Goal: Transaction & Acquisition: Obtain resource

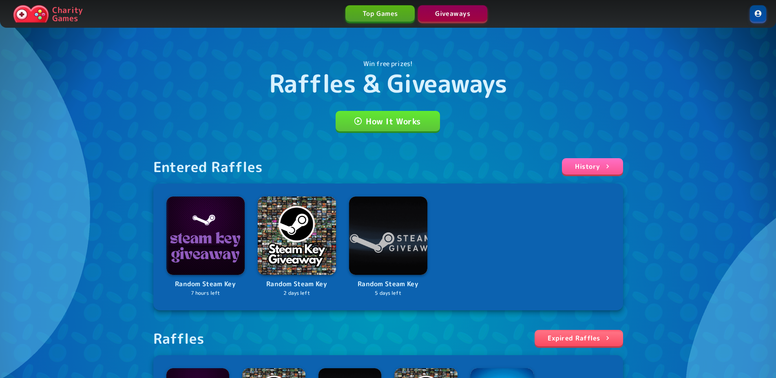
click at [697, 215] on div "Win free prizes! Raffles & Giveaways How It Works Entered Raffles History Rando…" at bounding box center [388, 281] width 776 height 562
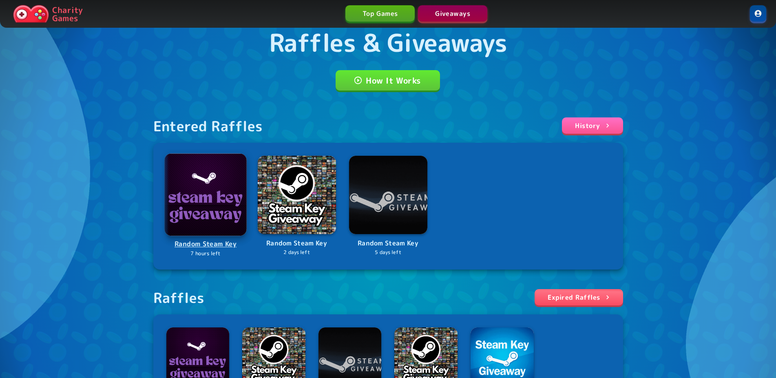
scroll to position [55, 0]
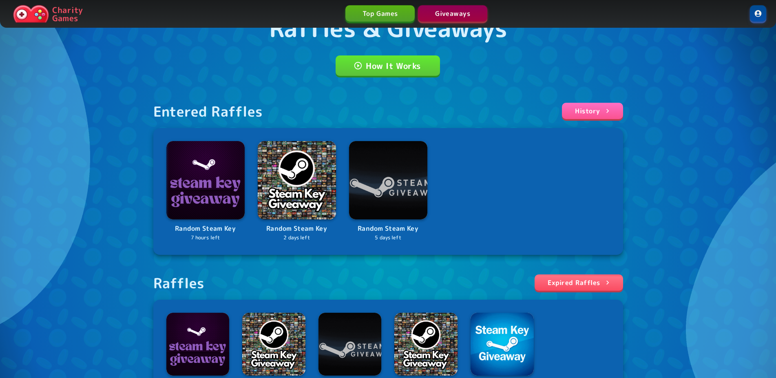
drag, startPoint x: 231, startPoint y: 186, endPoint x: 81, endPoint y: 248, distance: 162.9
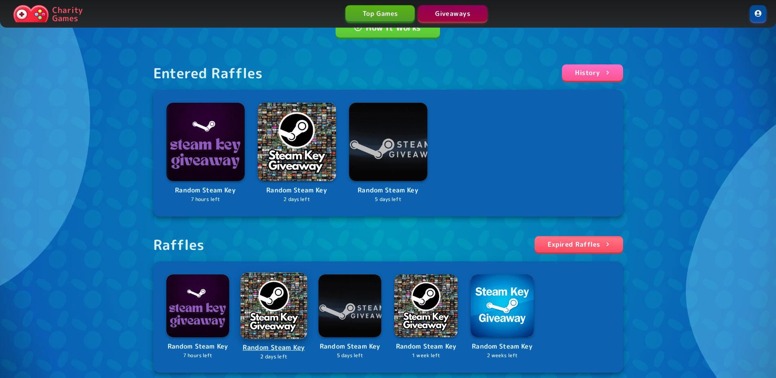
scroll to position [222, 0]
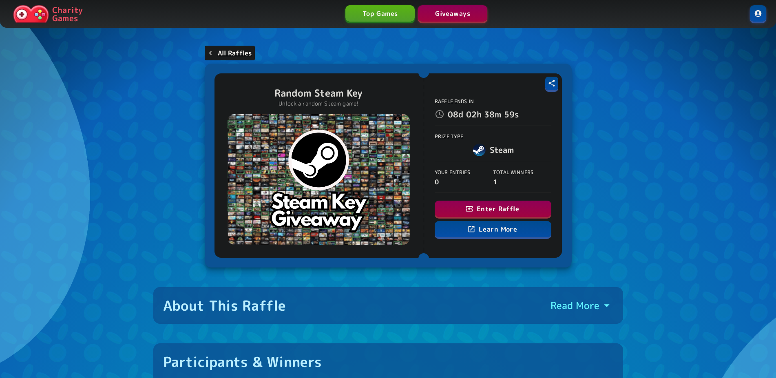
click at [475, 209] on button "Enter Raffle" at bounding box center [493, 209] width 117 height 16
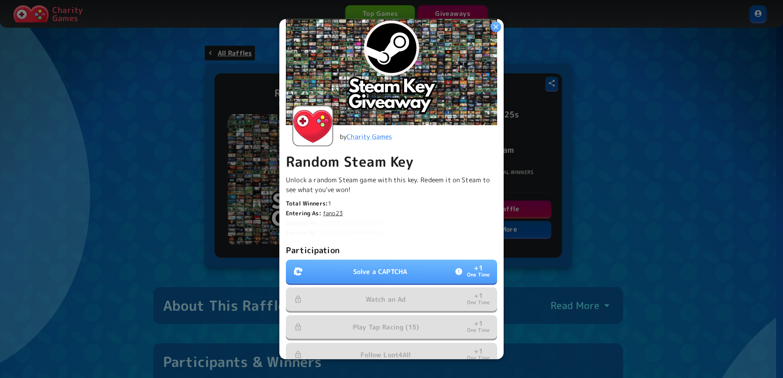
scroll to position [111, 0]
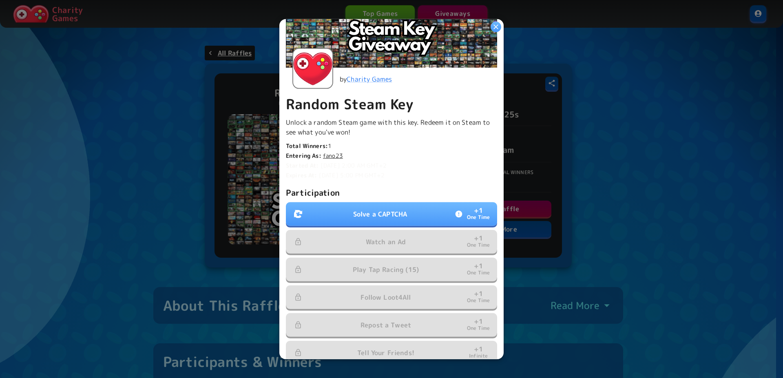
click at [381, 209] on p "Solve a CAPTCHA" at bounding box center [380, 214] width 54 height 10
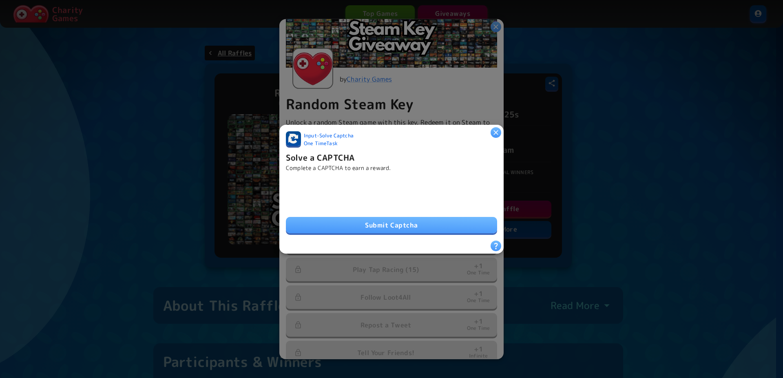
click at [341, 222] on button "Submit Captcha" at bounding box center [391, 225] width 211 height 16
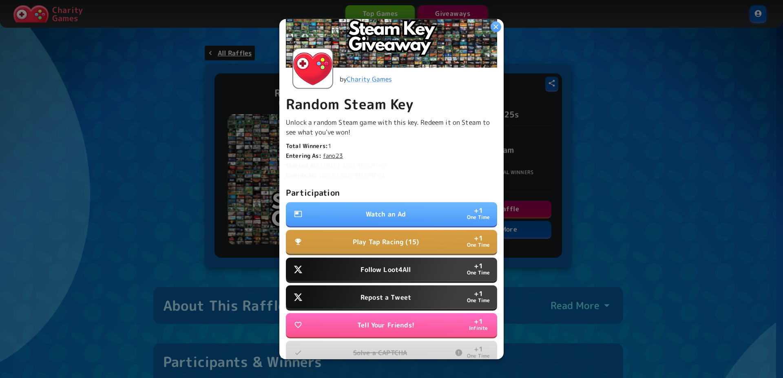
click at [376, 210] on p "Watch an Ad" at bounding box center [386, 214] width 40 height 10
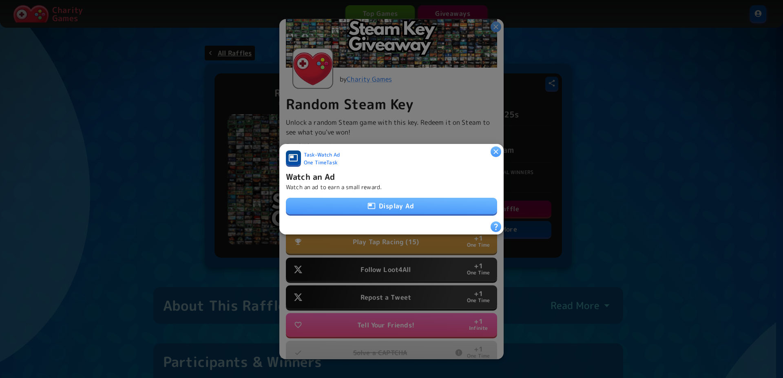
click at [394, 199] on button "Display Ad" at bounding box center [391, 206] width 211 height 16
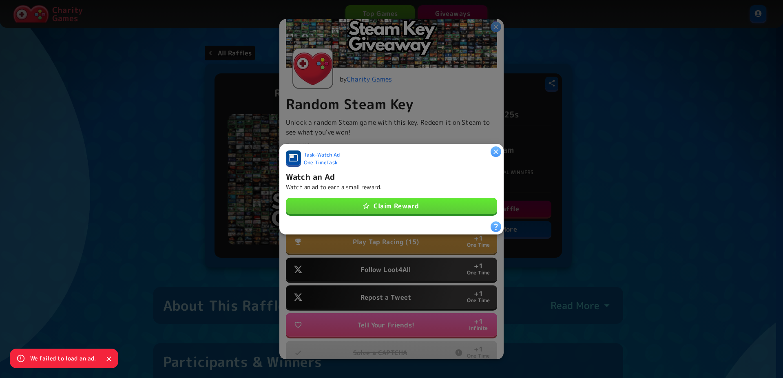
click at [394, 199] on button "Claim Reward" at bounding box center [391, 206] width 211 height 16
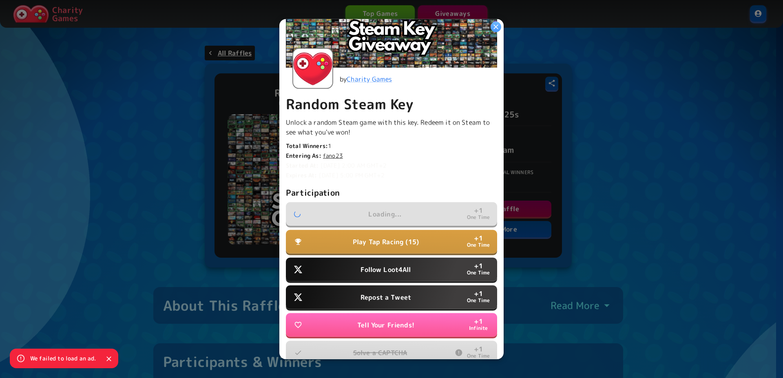
click at [405, 265] on p "Follow Loot4All" at bounding box center [386, 270] width 50 height 10
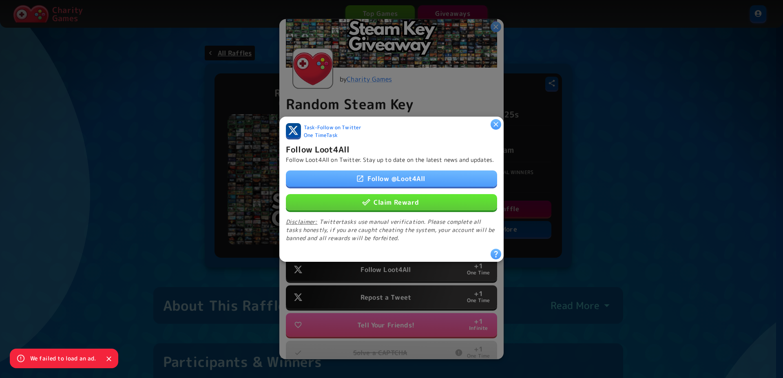
click at [395, 203] on button "Claim Reward" at bounding box center [391, 202] width 211 height 16
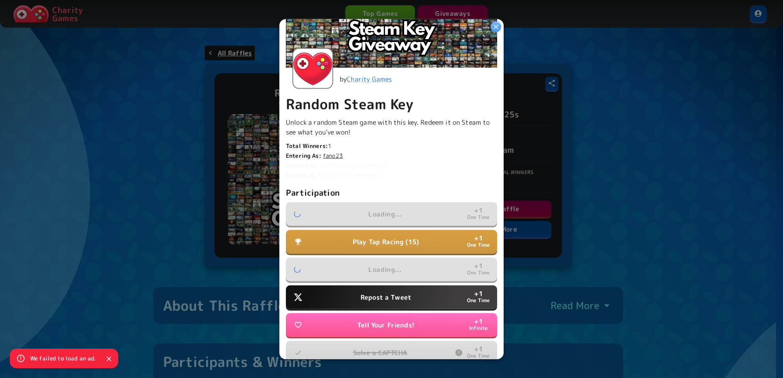
click at [390, 296] on p "Repost a Tweet" at bounding box center [386, 297] width 51 height 10
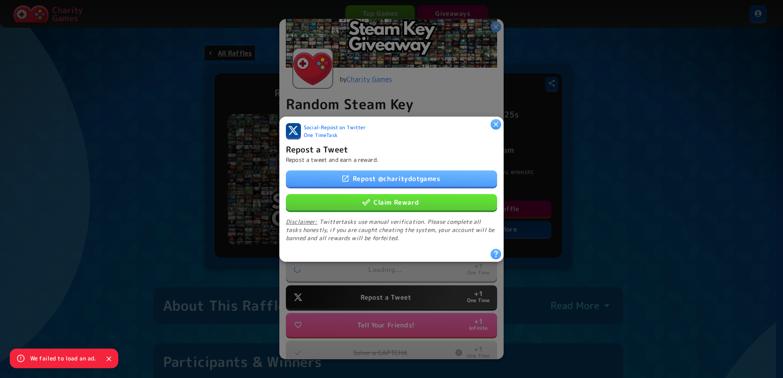
click at [393, 202] on button "Claim Reward" at bounding box center [391, 202] width 211 height 16
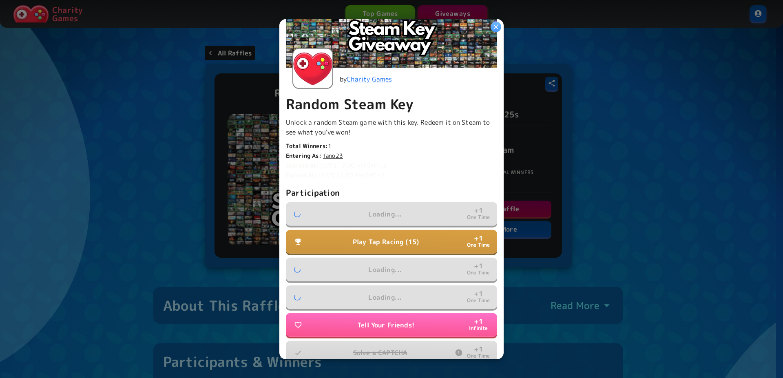
click at [400, 241] on p "Play Tap Racing (15)" at bounding box center [386, 242] width 66 height 10
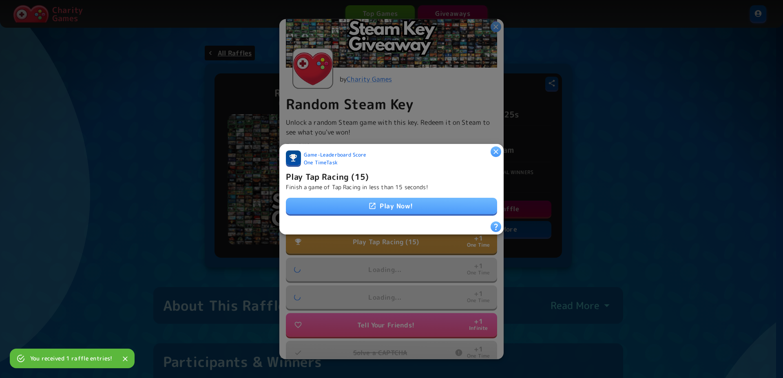
click at [390, 208] on link "Play Now!" at bounding box center [391, 206] width 211 height 16
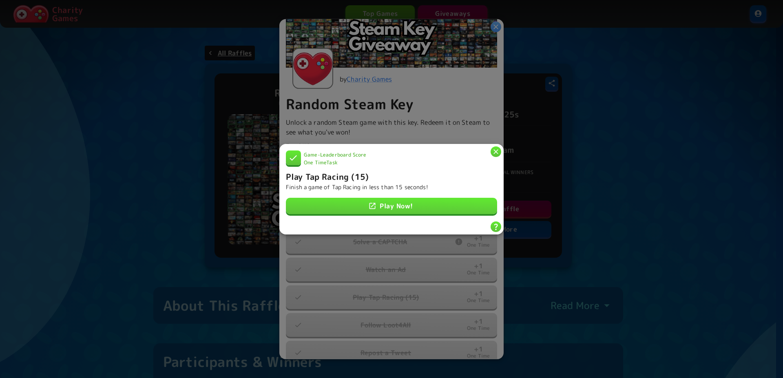
click at [480, 83] on div at bounding box center [391, 189] width 783 height 378
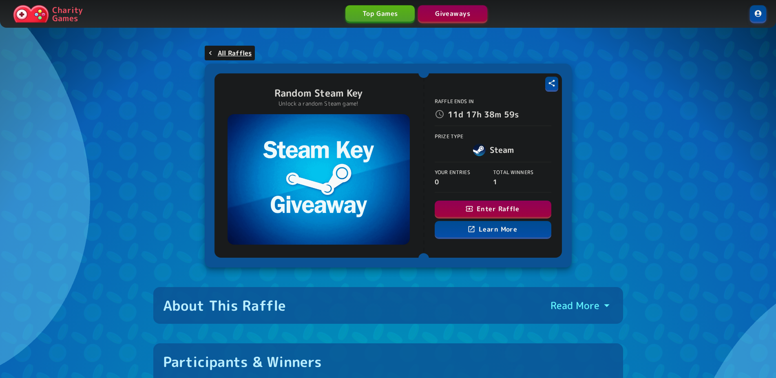
click at [480, 213] on button "Enter Raffle" at bounding box center [493, 209] width 117 height 16
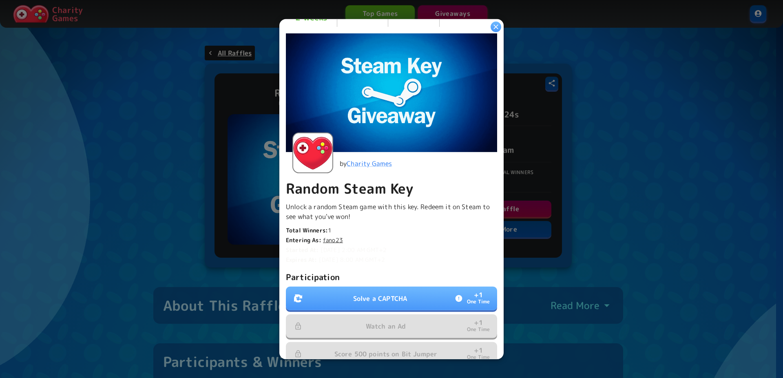
scroll to position [55, 0]
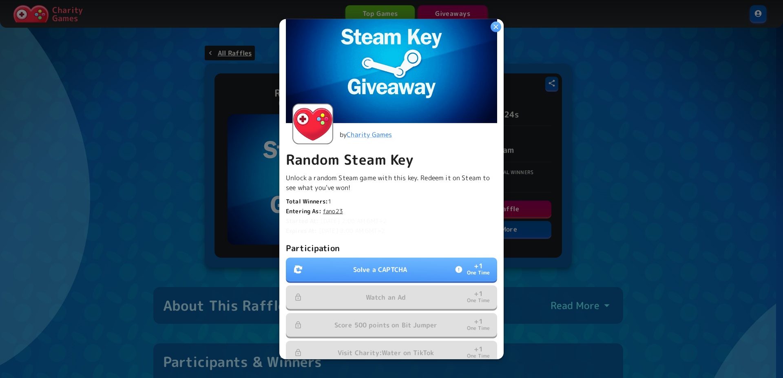
click at [393, 266] on p "Solve a CAPTCHA" at bounding box center [380, 270] width 54 height 10
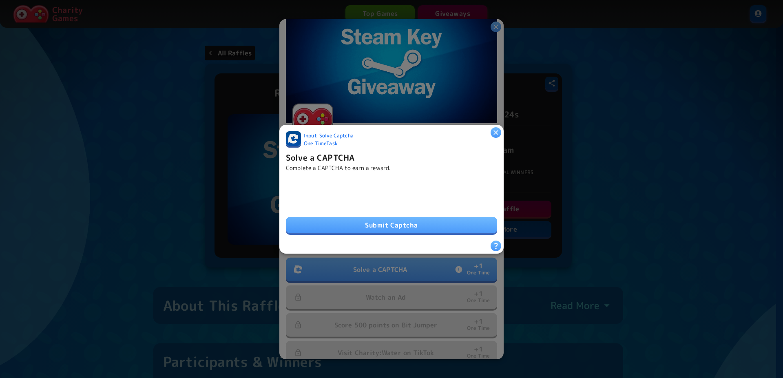
click at [332, 231] on div "Input - Solve Captcha One Time Task Solve a CAPTCHA Complete a CAPTCHA to earn …" at bounding box center [391, 185] width 211 height 109
click at [354, 220] on button "Submit Captcha" at bounding box center [391, 225] width 211 height 16
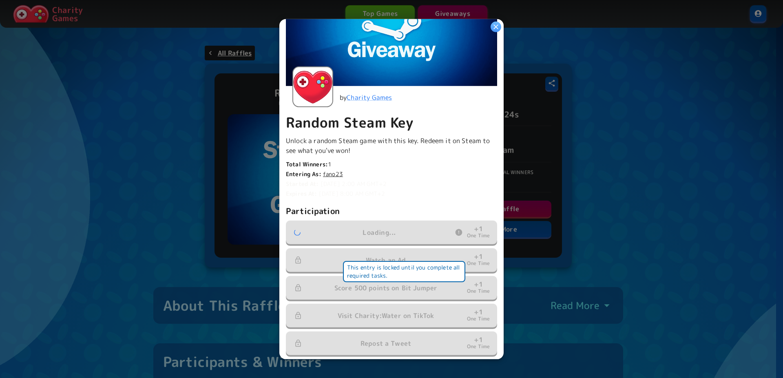
scroll to position [111, 0]
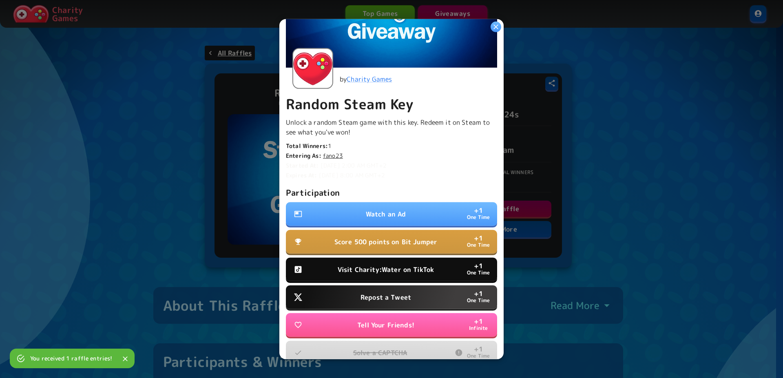
click at [371, 216] on button "Watch an Ad + 1 One Time" at bounding box center [391, 214] width 211 height 24
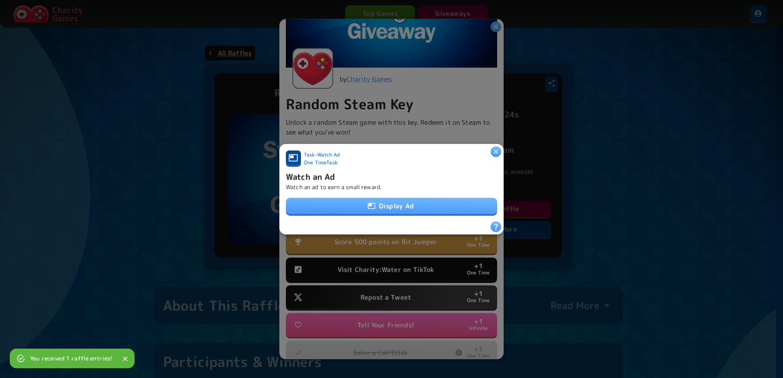
click at [368, 203] on icon "button" at bounding box center [371, 206] width 7 height 6
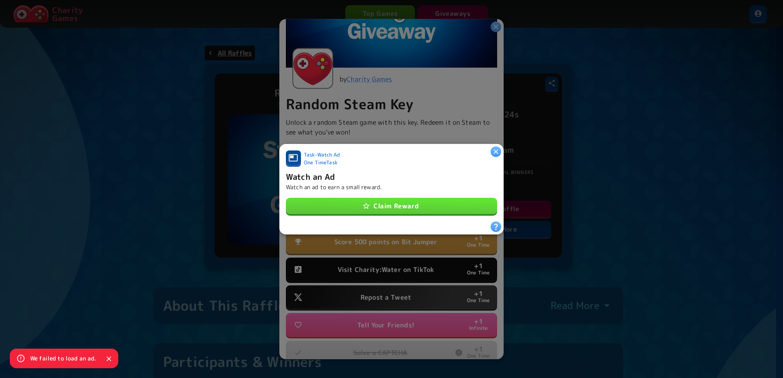
click at [366, 204] on button "Claim Reward" at bounding box center [391, 206] width 211 height 16
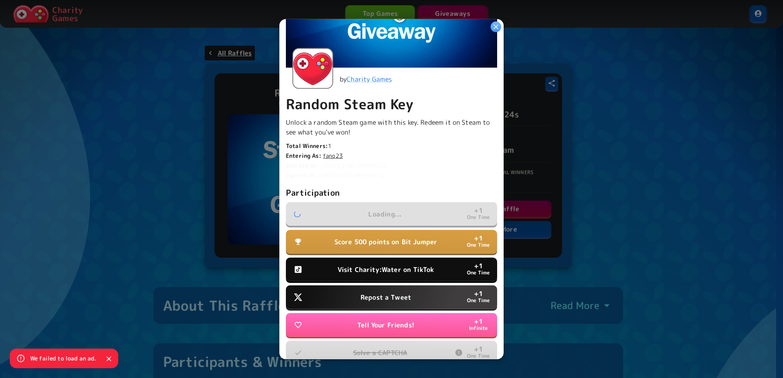
click at [387, 239] on p "Score 500 points on Bit Jumper" at bounding box center [385, 242] width 103 height 10
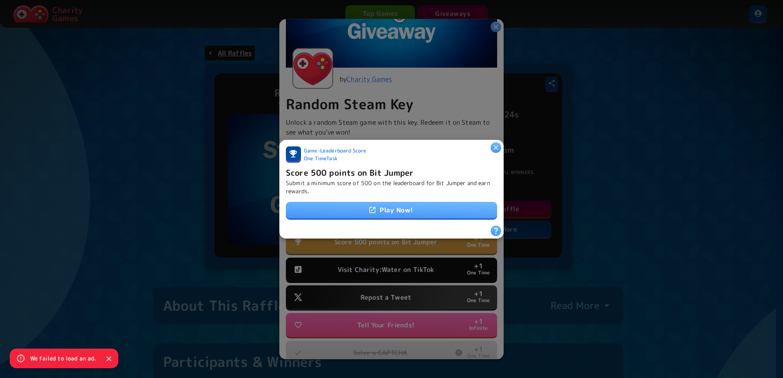
click at [384, 210] on link "Play Now!" at bounding box center [391, 210] width 211 height 16
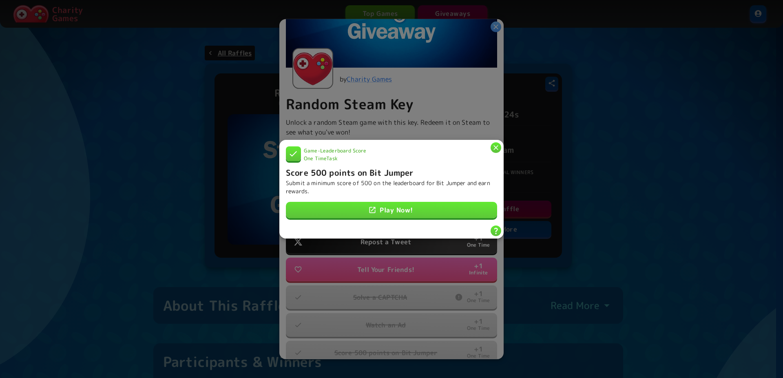
drag, startPoint x: 500, startPoint y: 144, endPoint x: 497, endPoint y: 140, distance: 4.8
click at [498, 144] on icon "button" at bounding box center [496, 147] width 8 height 8
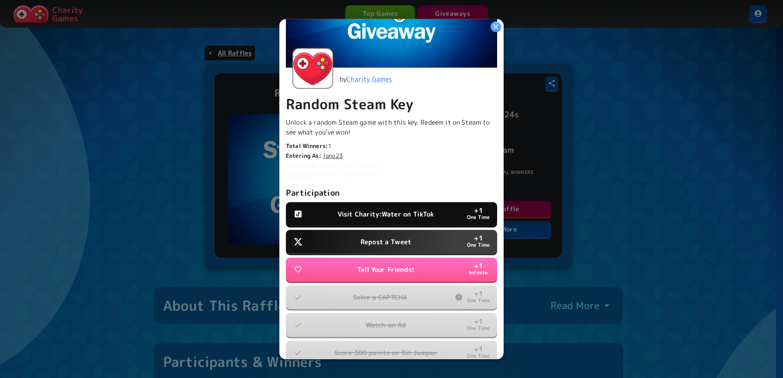
click at [428, 240] on button "Repost a Tweet + 1 One Time" at bounding box center [391, 242] width 211 height 24
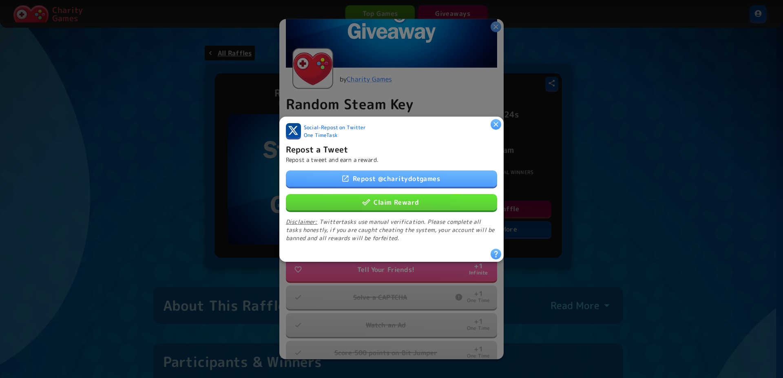
click at [390, 195] on button "Claim Reward" at bounding box center [391, 202] width 211 height 16
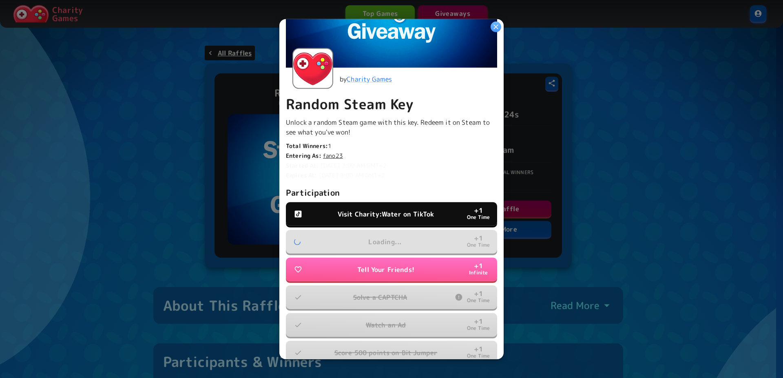
click at [385, 212] on p "Visit Charity:Water on TikTok" at bounding box center [386, 214] width 96 height 10
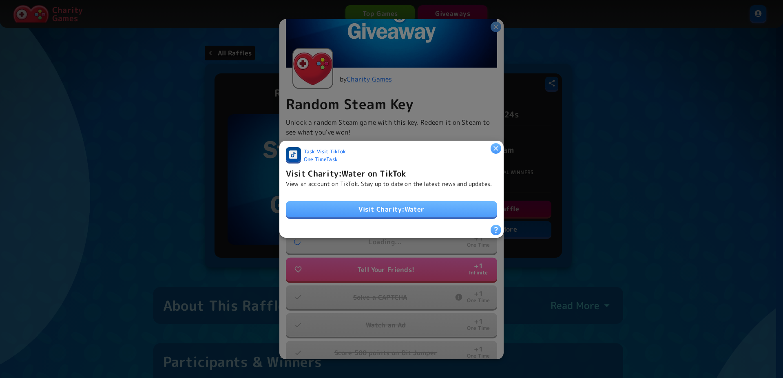
click at [384, 215] on link "Visit Charity:Water" at bounding box center [391, 209] width 211 height 16
